Goal: Transaction & Acquisition: Subscribe to service/newsletter

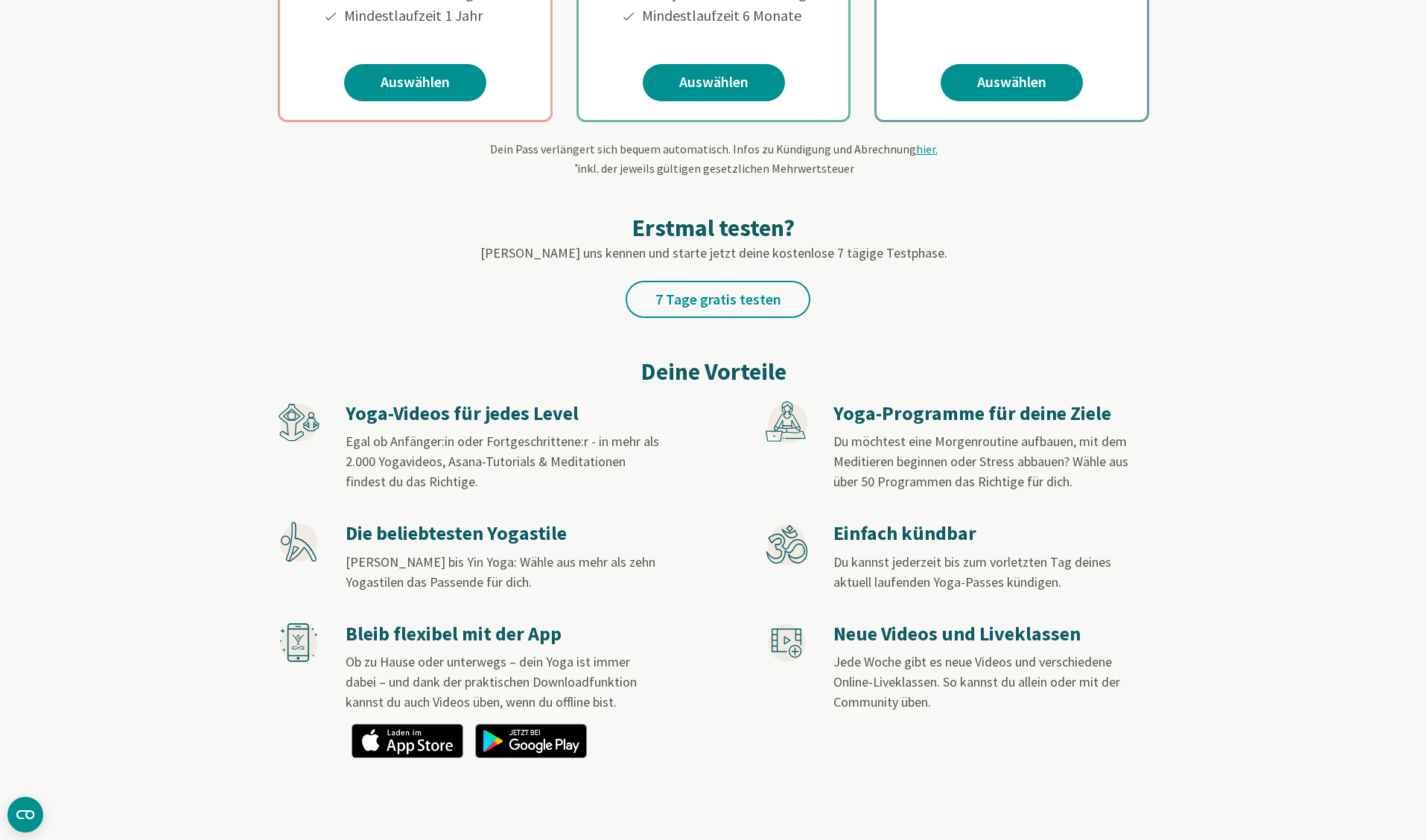
scroll to position [17, 0]
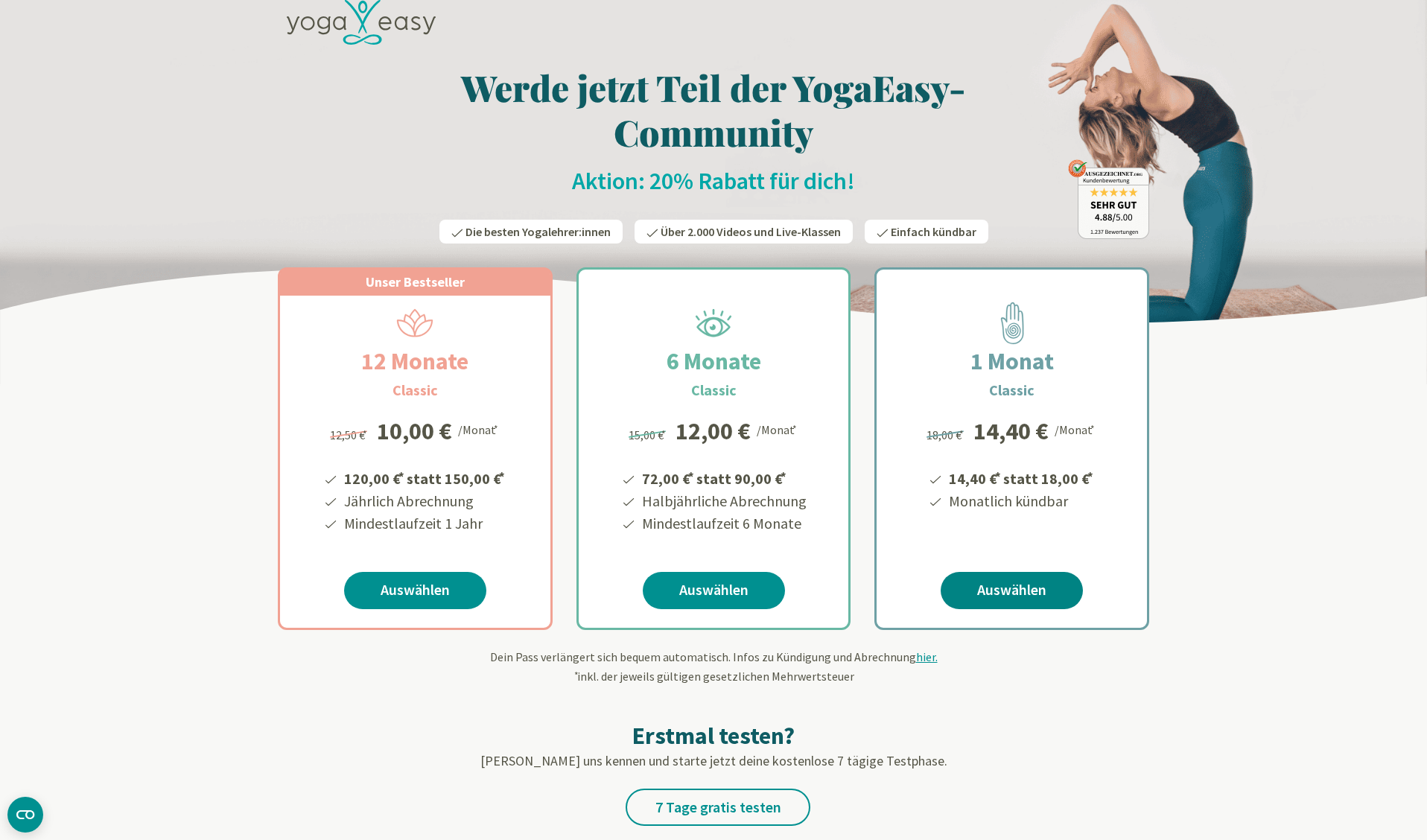
click at [1010, 589] on link "Auswählen" at bounding box center [1011, 590] width 142 height 37
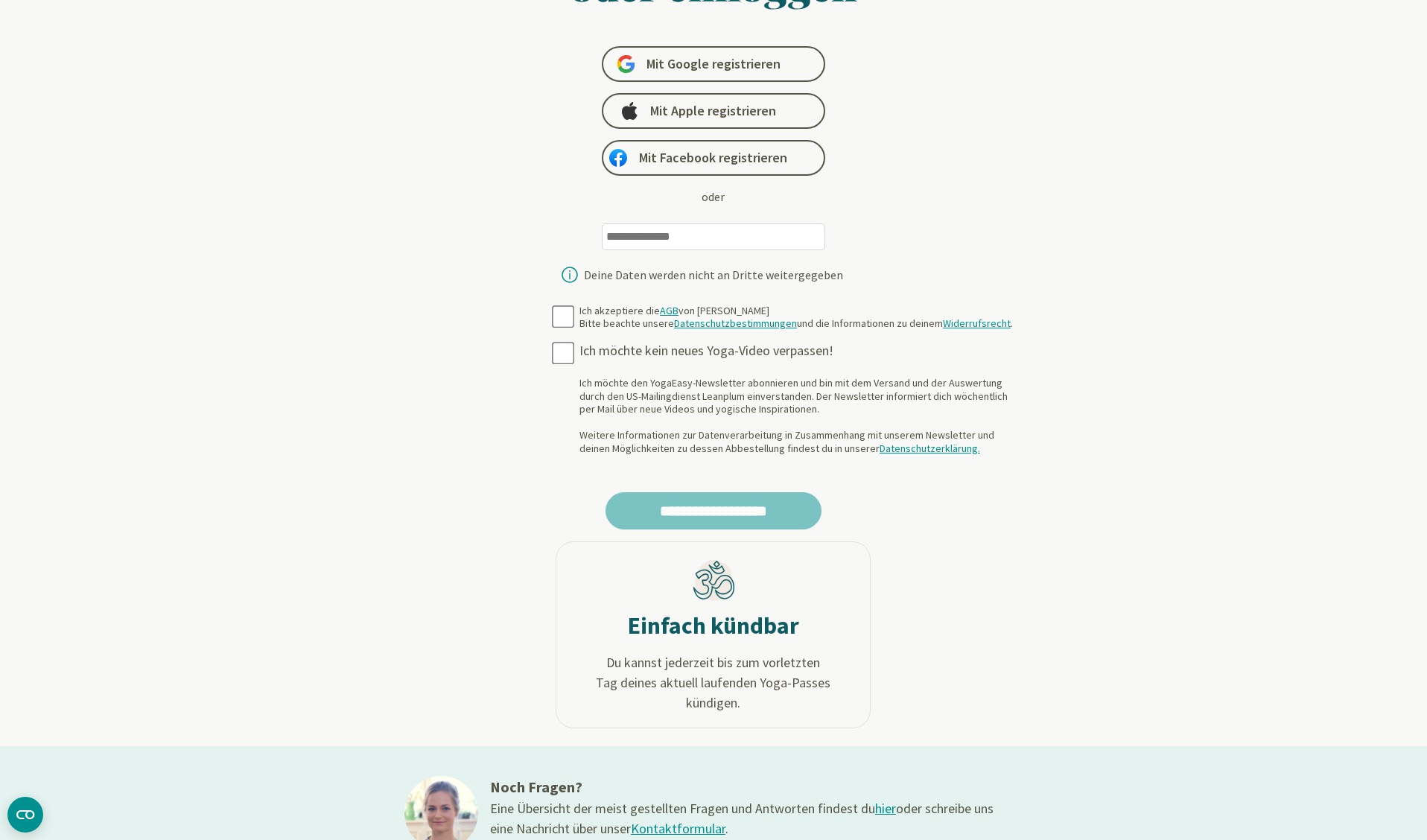
scroll to position [5, 0]
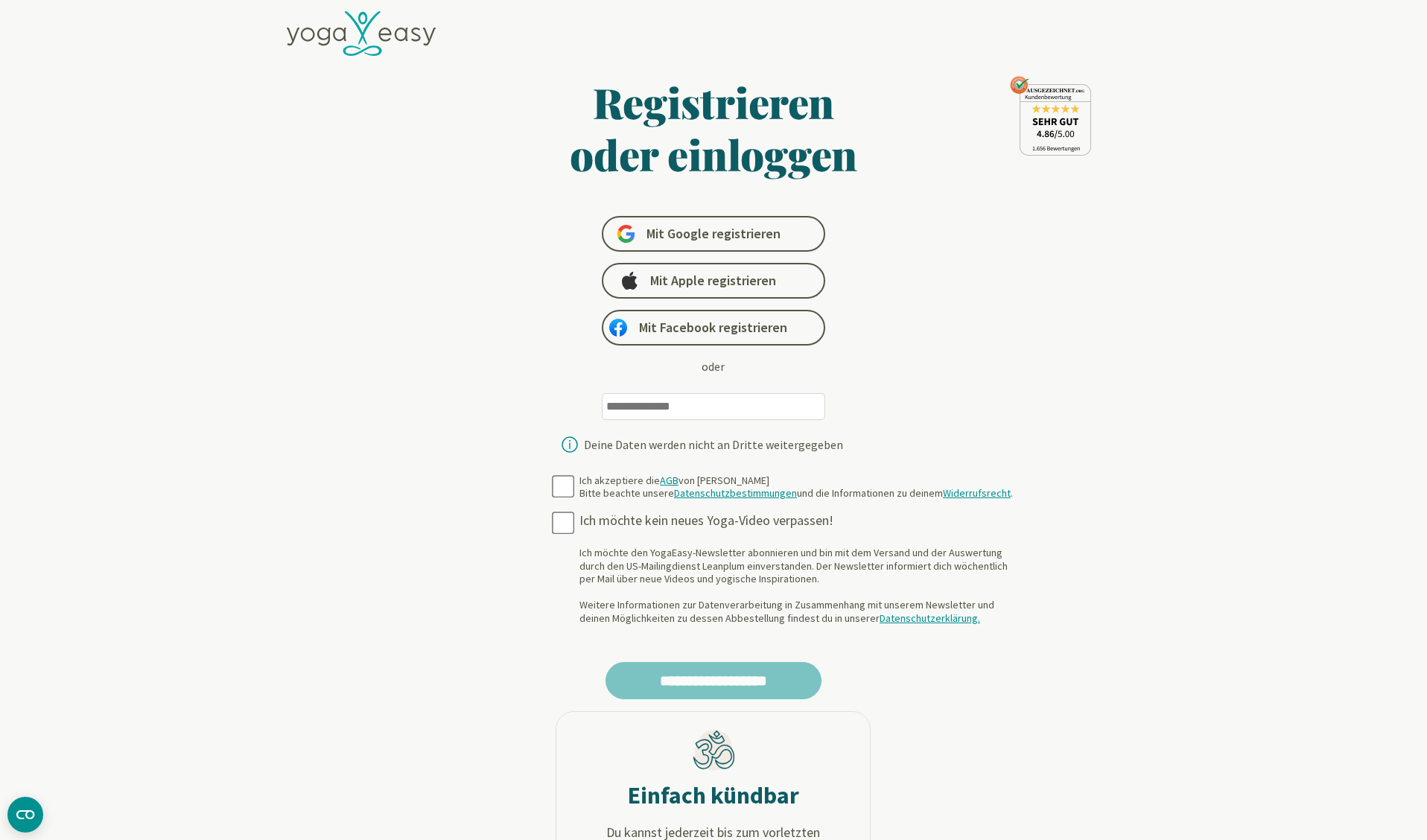
click at [675, 412] on input "email" at bounding box center [713, 407] width 224 height 27
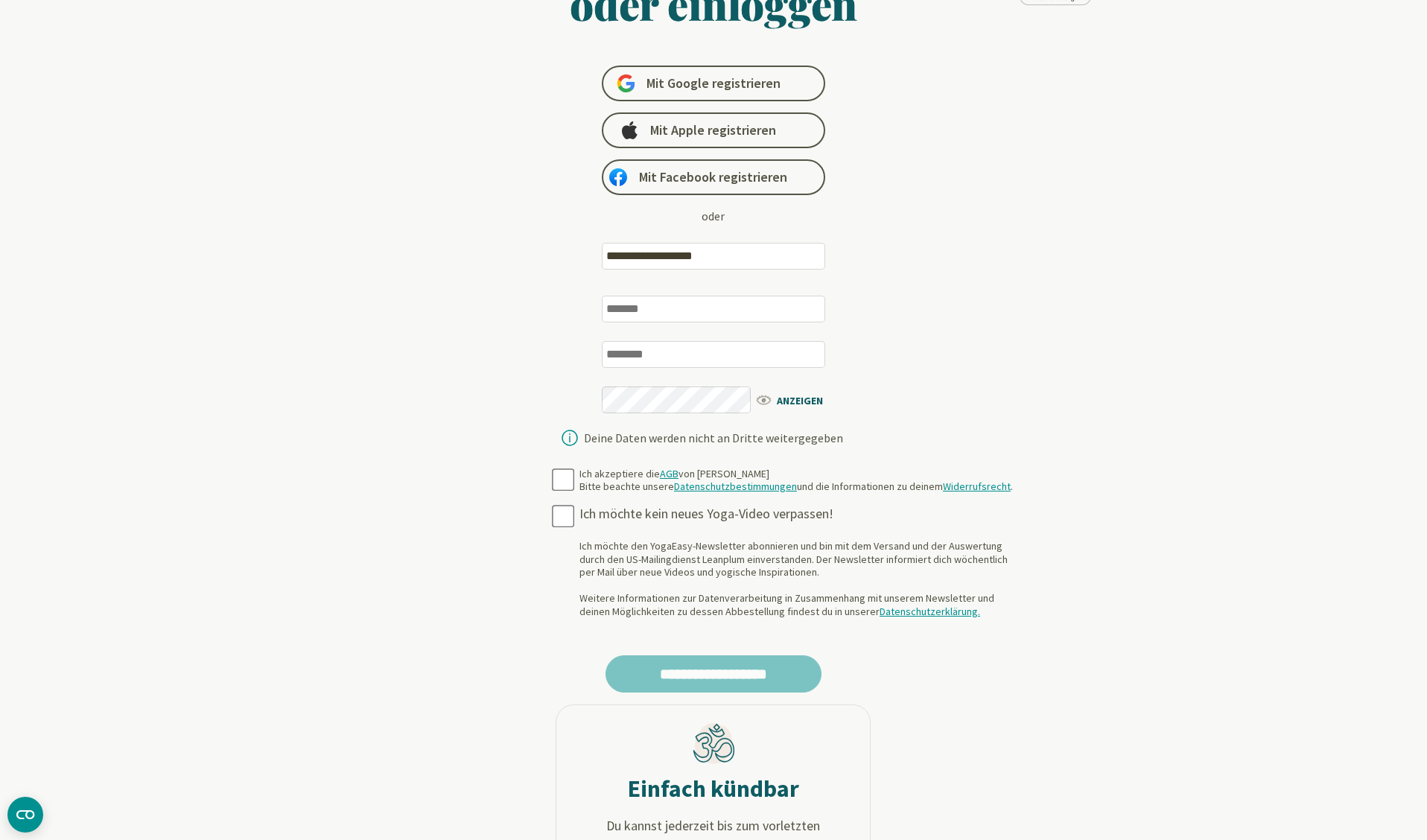
scroll to position [0, 0]
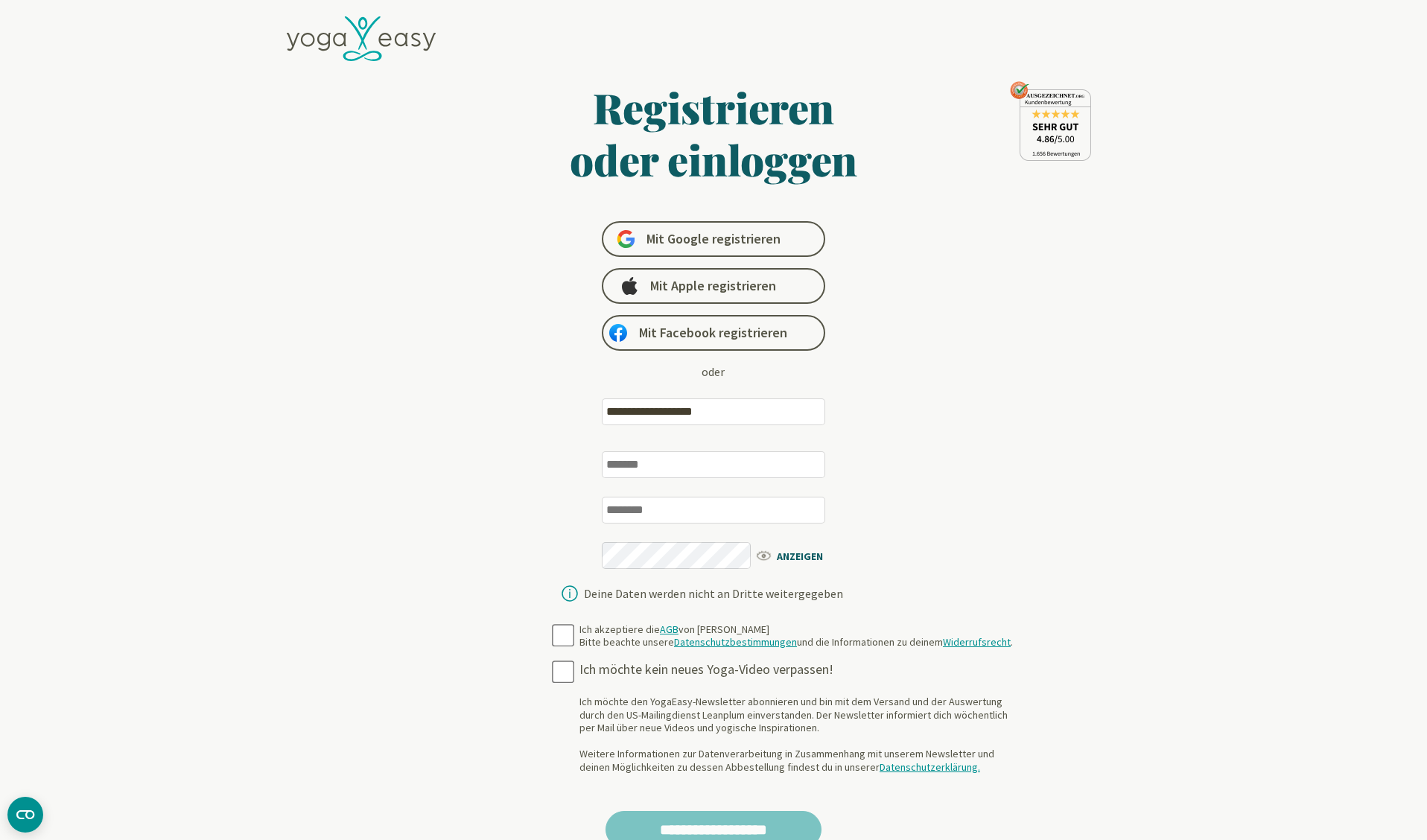
type input "**********"
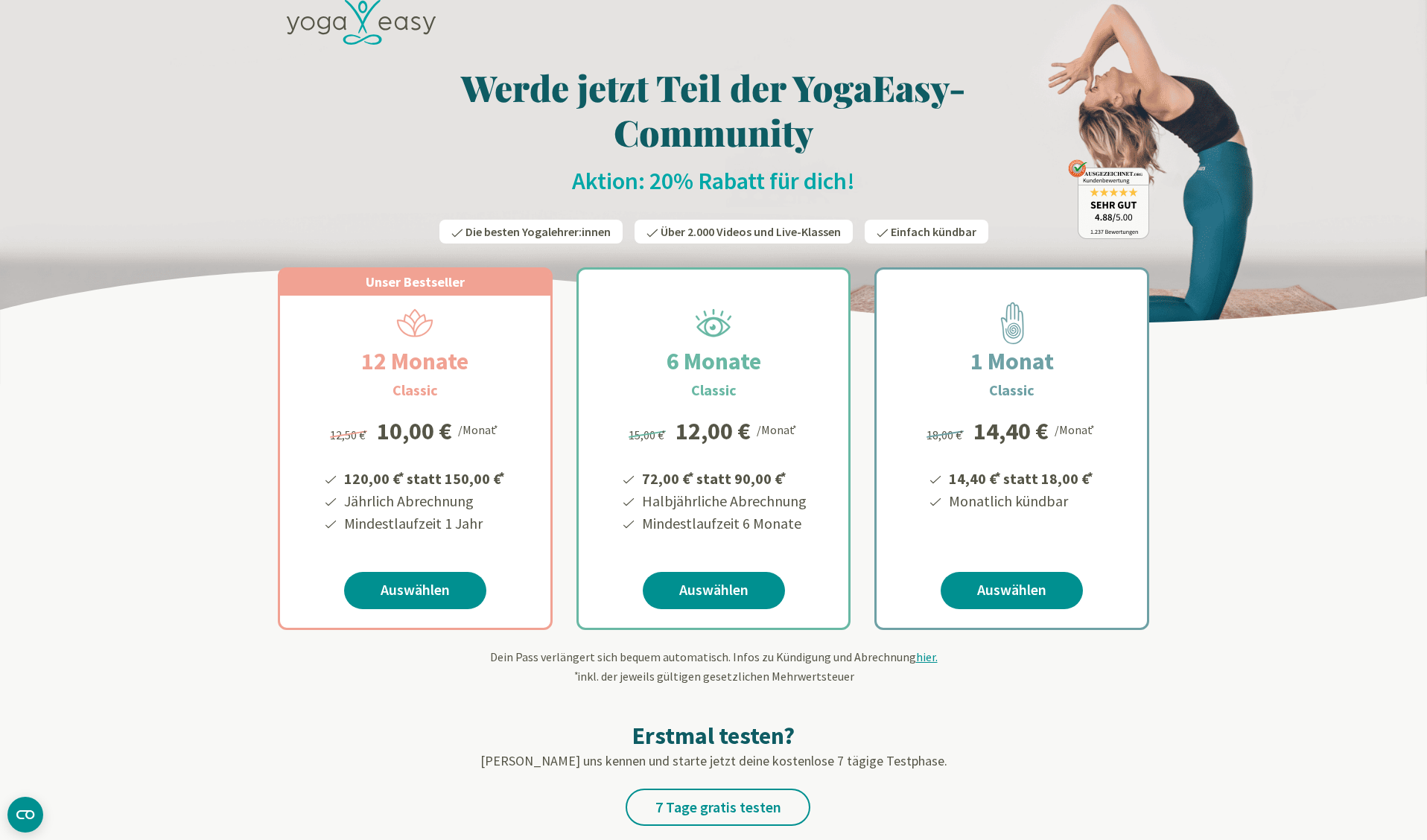
click at [363, 28] on icon at bounding box center [356, 17] width 23 height 33
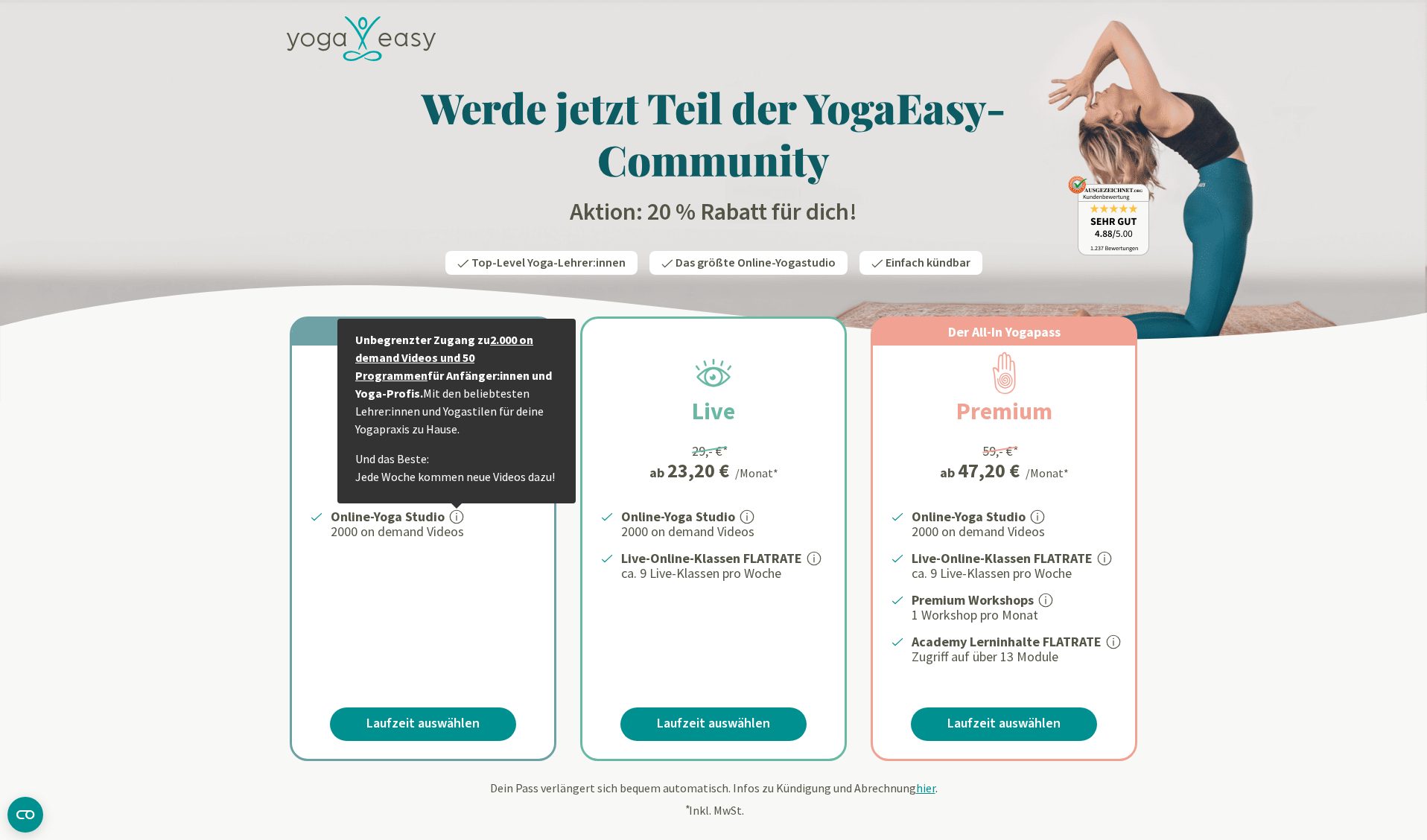
click at [365, 567] on div "Online-Yoga Studio Unbegrenzter Zugang zu 2.000 on demand Videos und 50 Program…" at bounding box center [422, 586] width 262 height 159
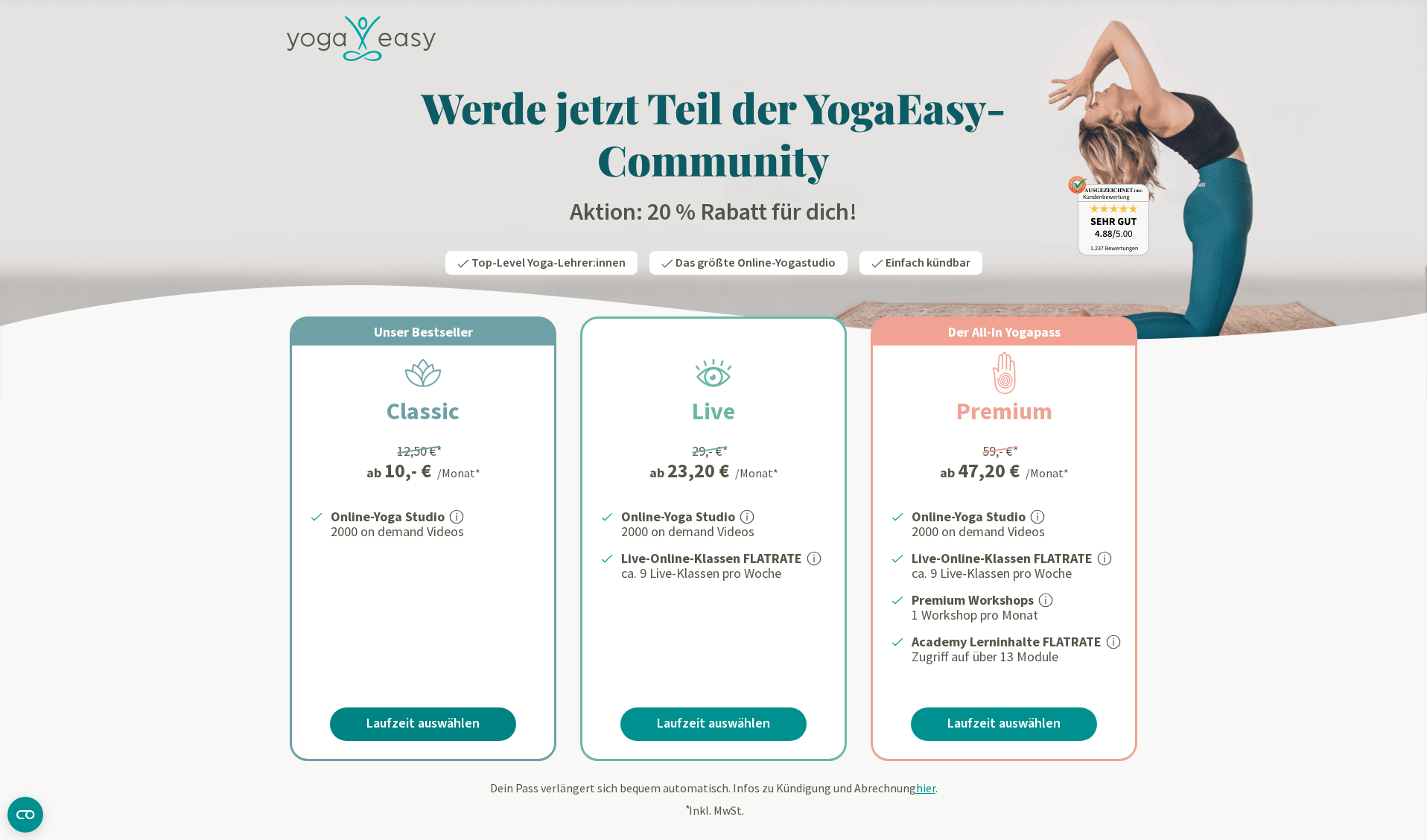
click at [430, 728] on link "Laufzeit auswählen" at bounding box center [423, 724] width 186 height 33
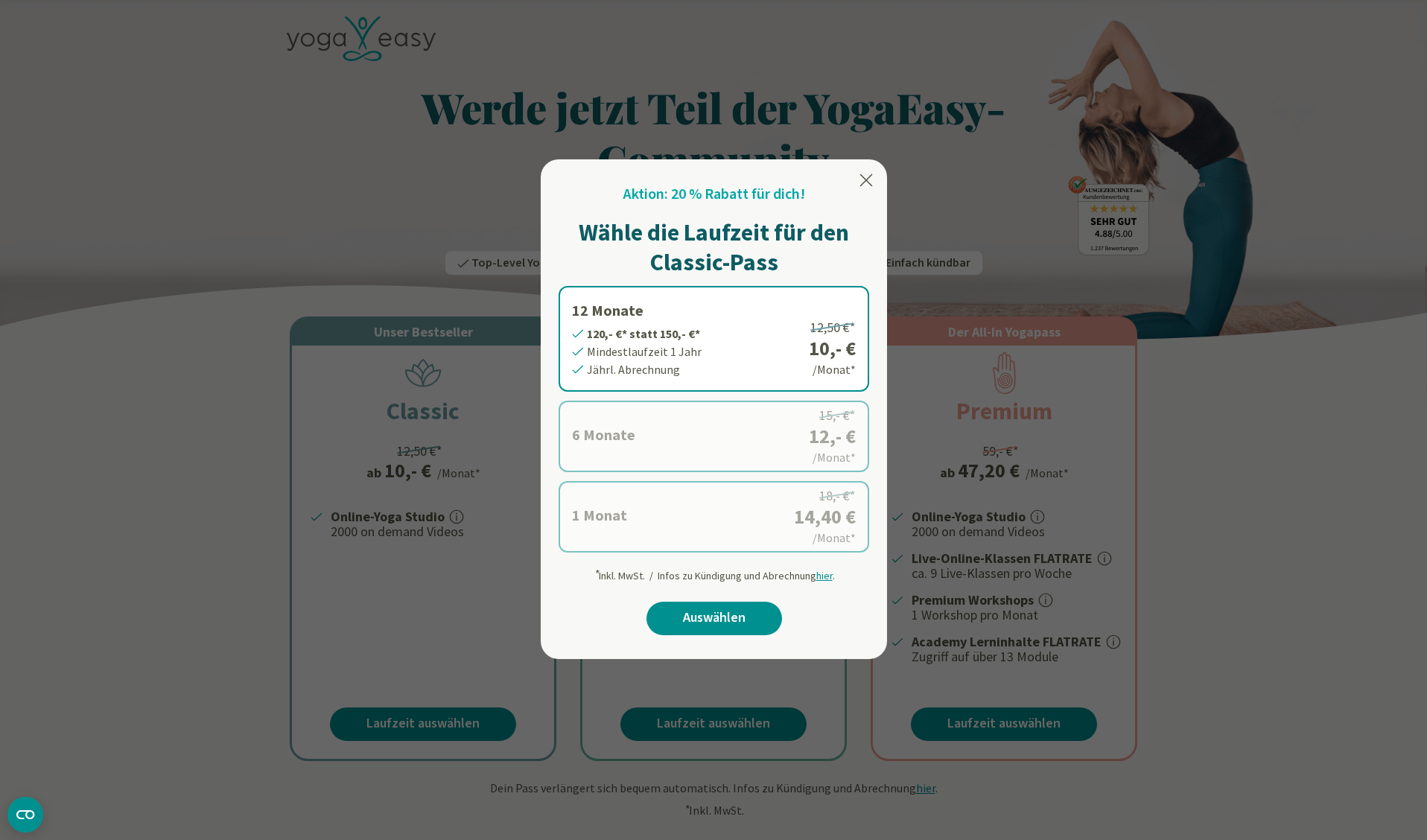
click at [650, 518] on label "1 Monat 14,40 €* statt 18,- €* Mindestlaufzeit 1 Monat Monatl. Abrechnung 18,- …" at bounding box center [714, 517] width 311 height 71
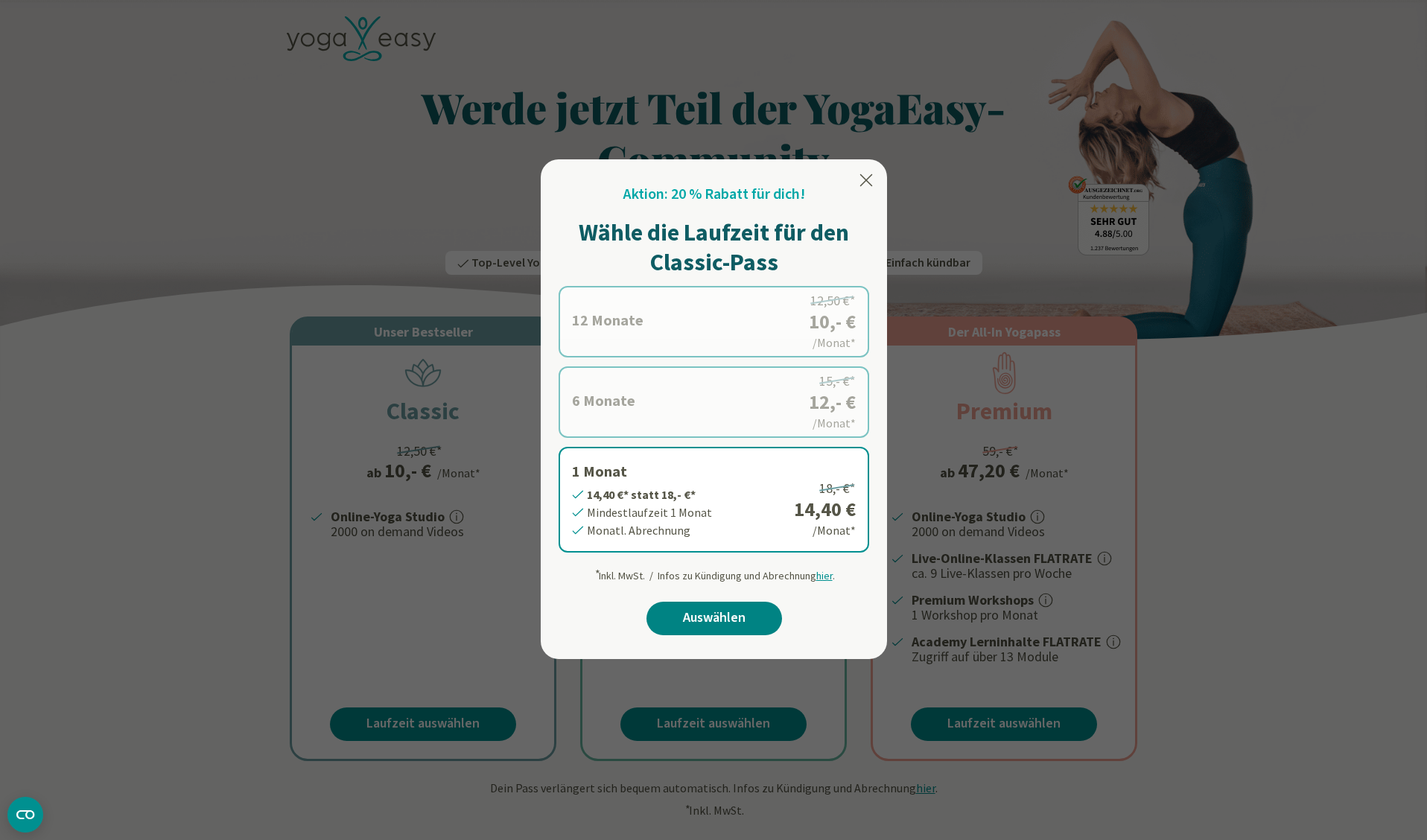
click at [718, 621] on link "Auswählen" at bounding box center [714, 618] width 136 height 33
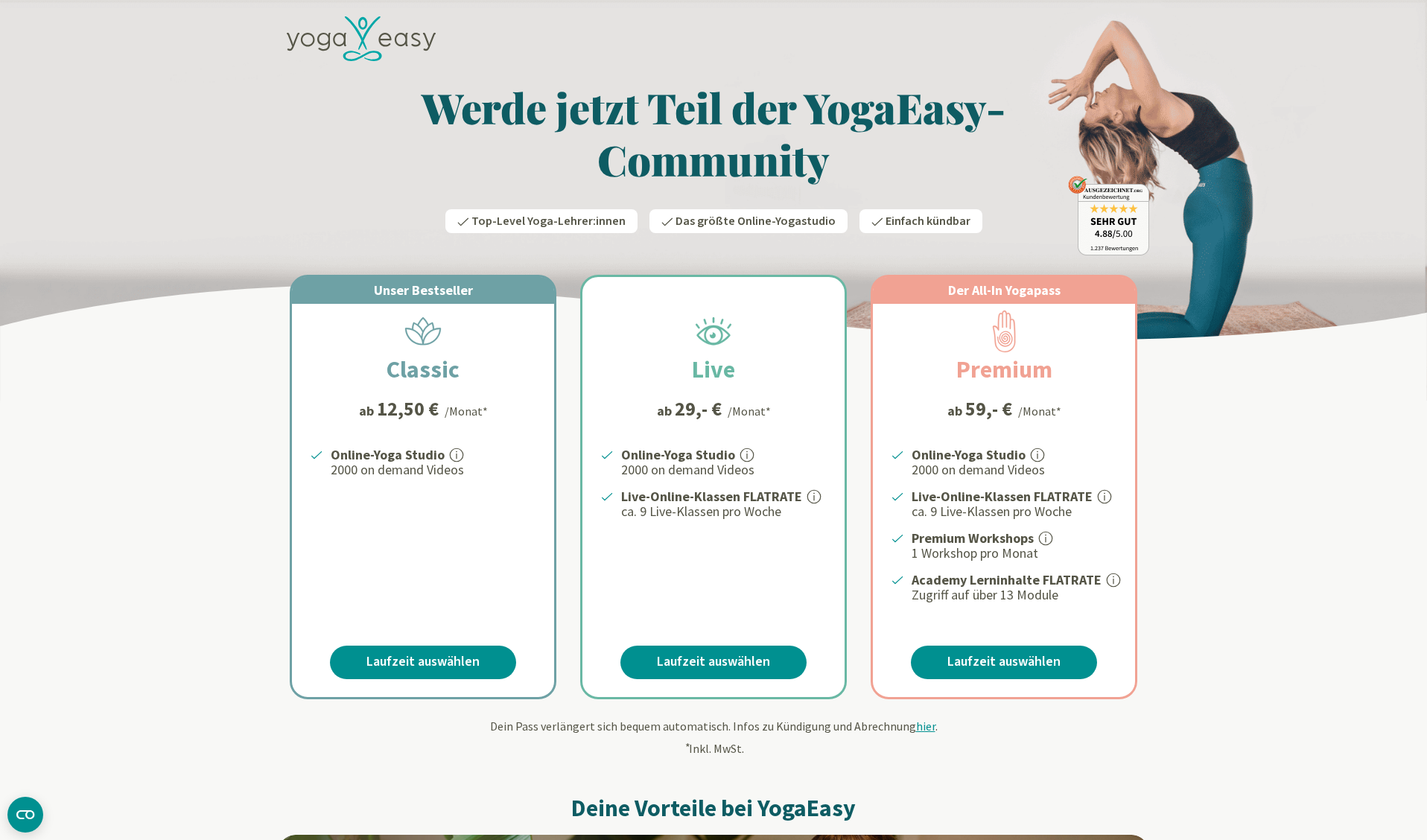
click at [358, 38] on icon at bounding box center [360, 39] width 149 height 45
